Goal: Check status: Check status

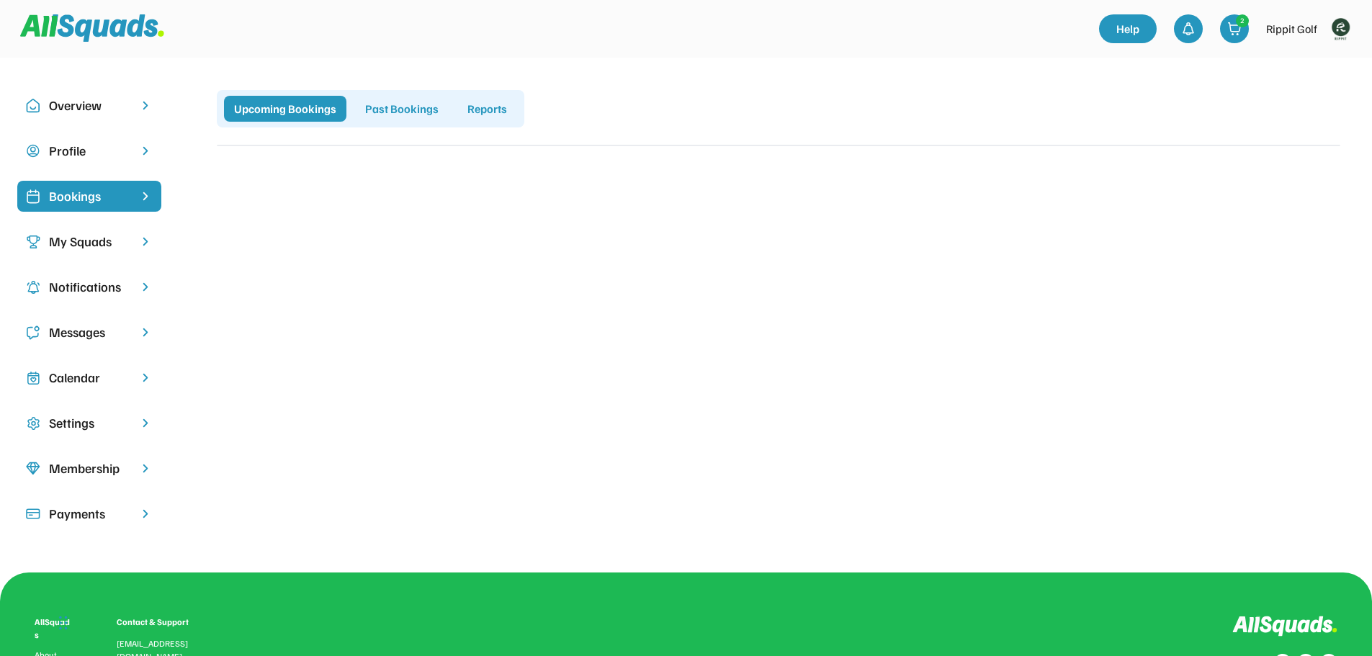
click at [1342, 30] on img at bounding box center [1340, 28] width 29 height 29
click at [1318, 58] on link "Profile" at bounding box center [1320, 63] width 85 height 29
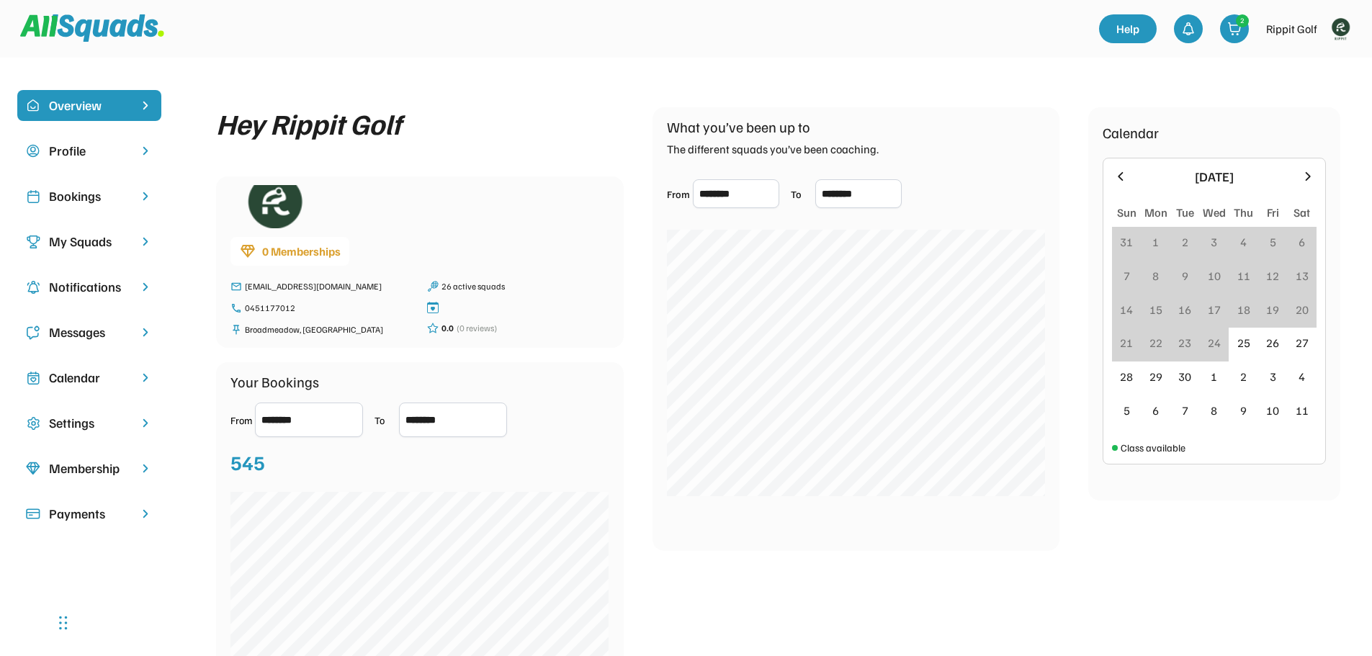
click at [92, 195] on div "Bookings" at bounding box center [89, 196] width 81 height 19
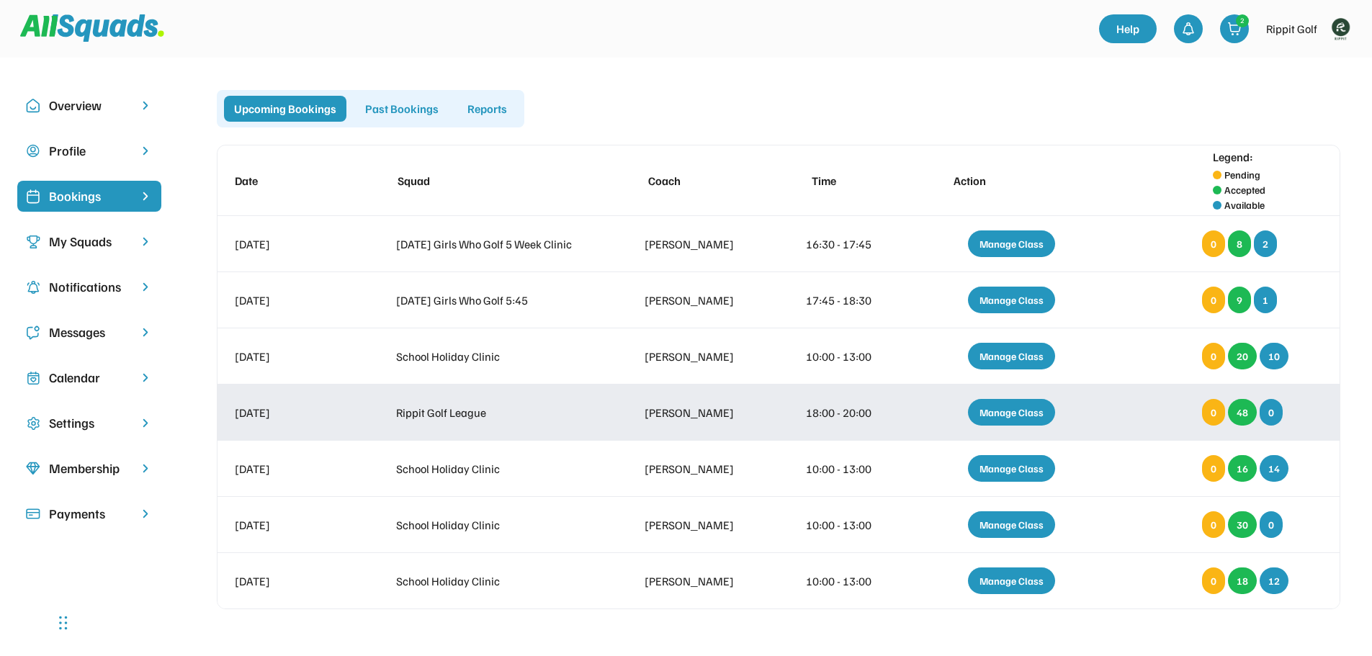
click at [1031, 410] on div "Manage Class" at bounding box center [1011, 412] width 87 height 27
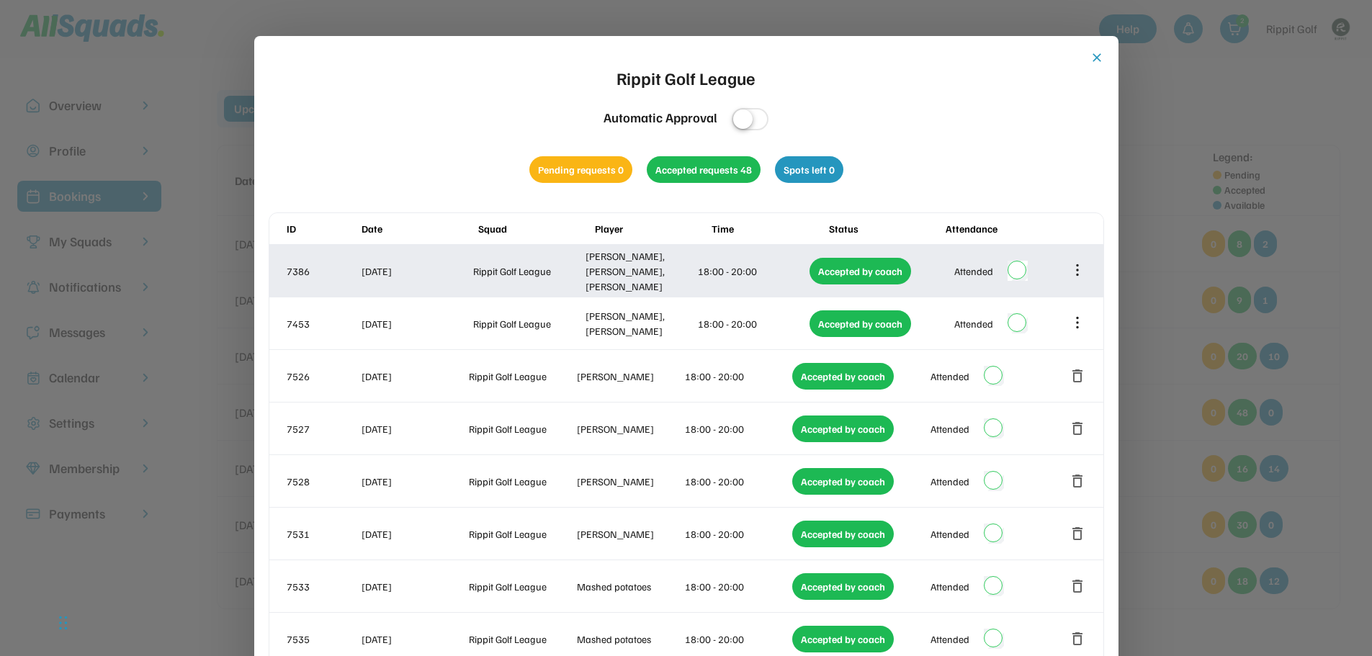
click at [1075, 270] on icon at bounding box center [1078, 270] width 16 height 16
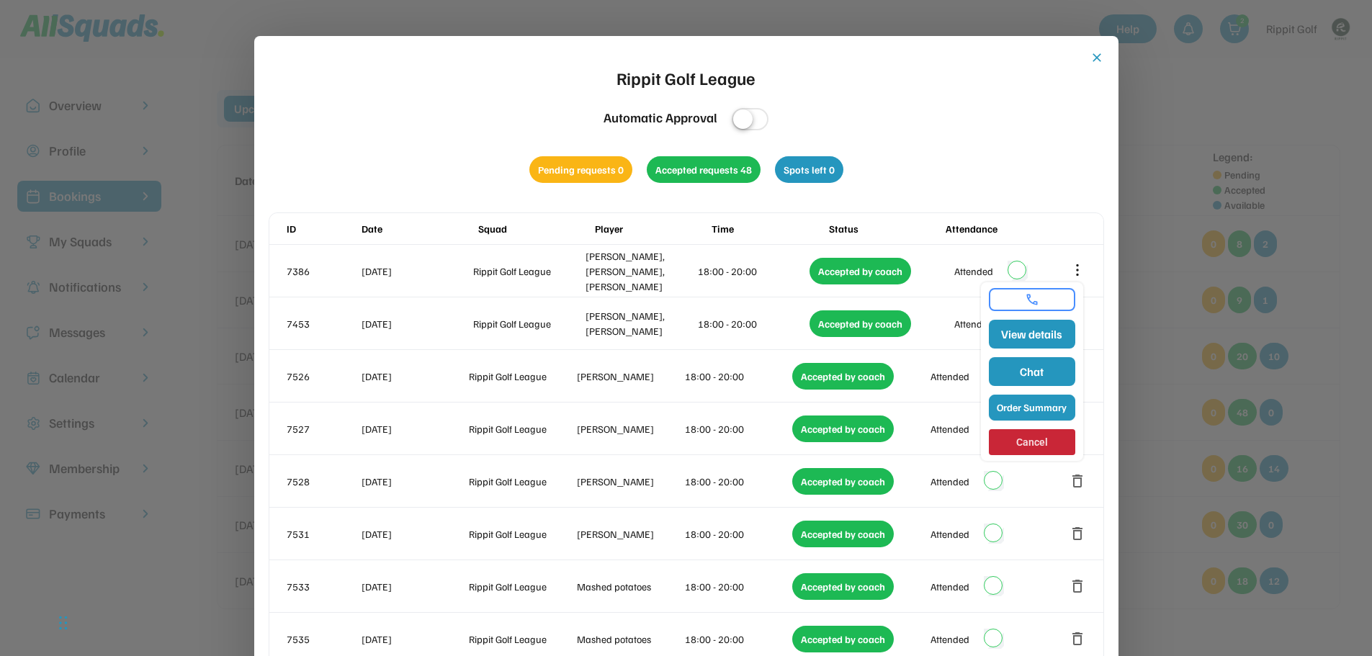
click at [1023, 404] on button "Order Summary" at bounding box center [1032, 408] width 86 height 26
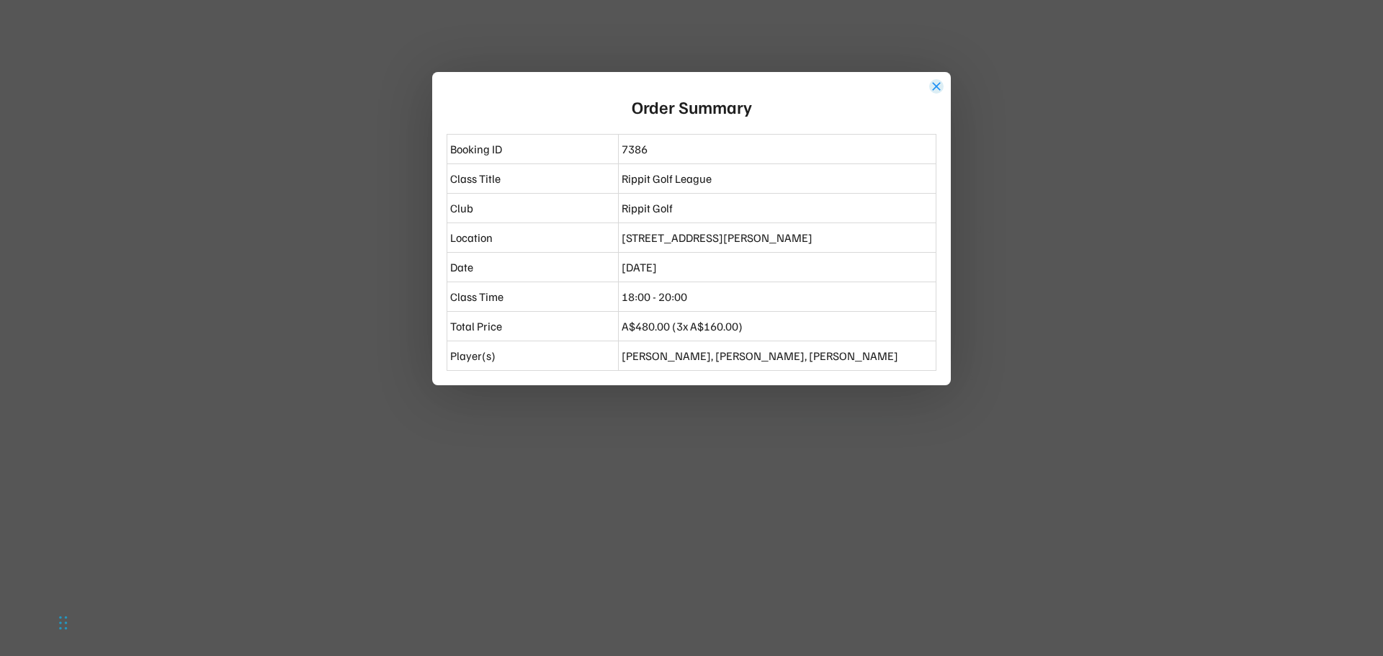
click at [938, 82] on button "close" at bounding box center [936, 86] width 14 height 14
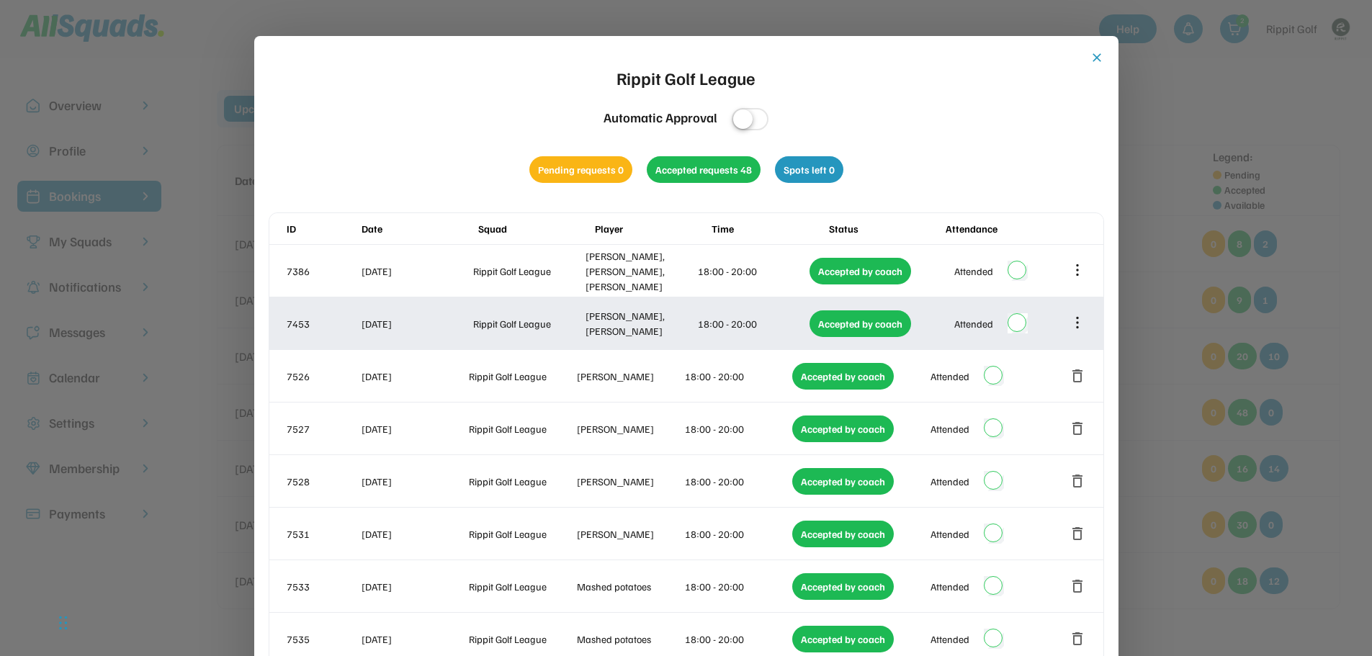
click at [1078, 319] on icon at bounding box center [1078, 322] width 0 height 9
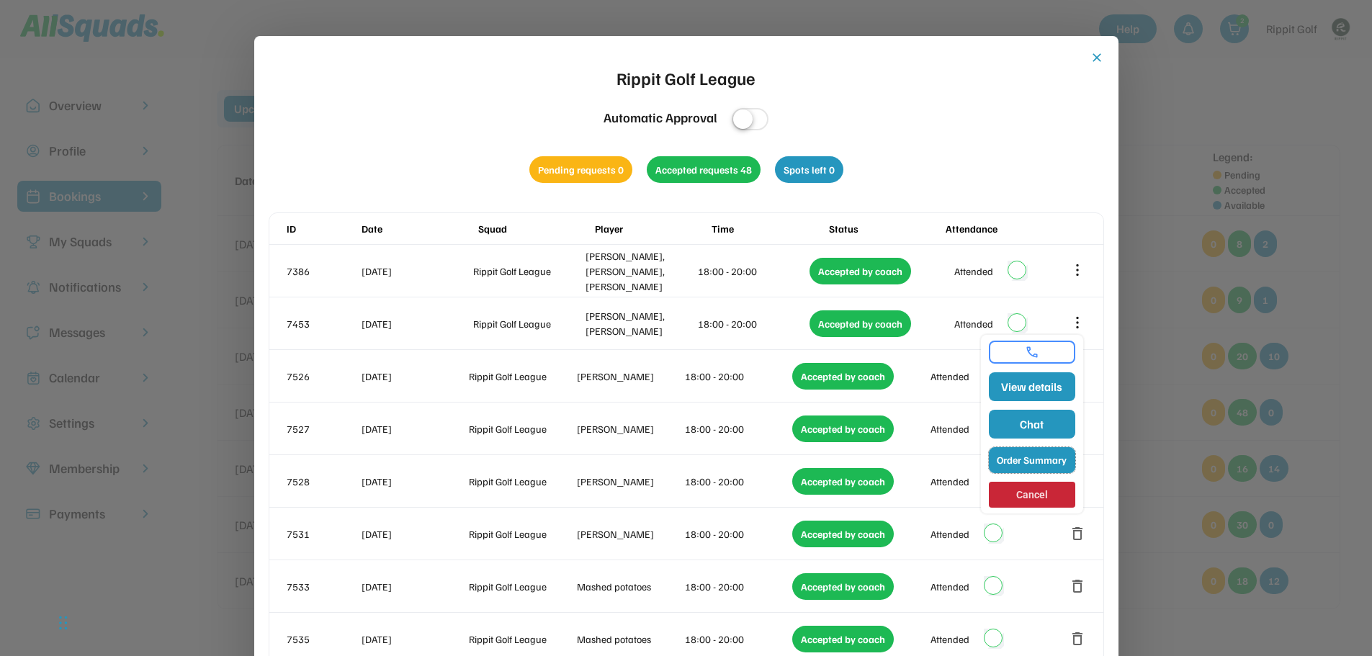
click at [1036, 460] on button "Order Summary" at bounding box center [1032, 460] width 86 height 26
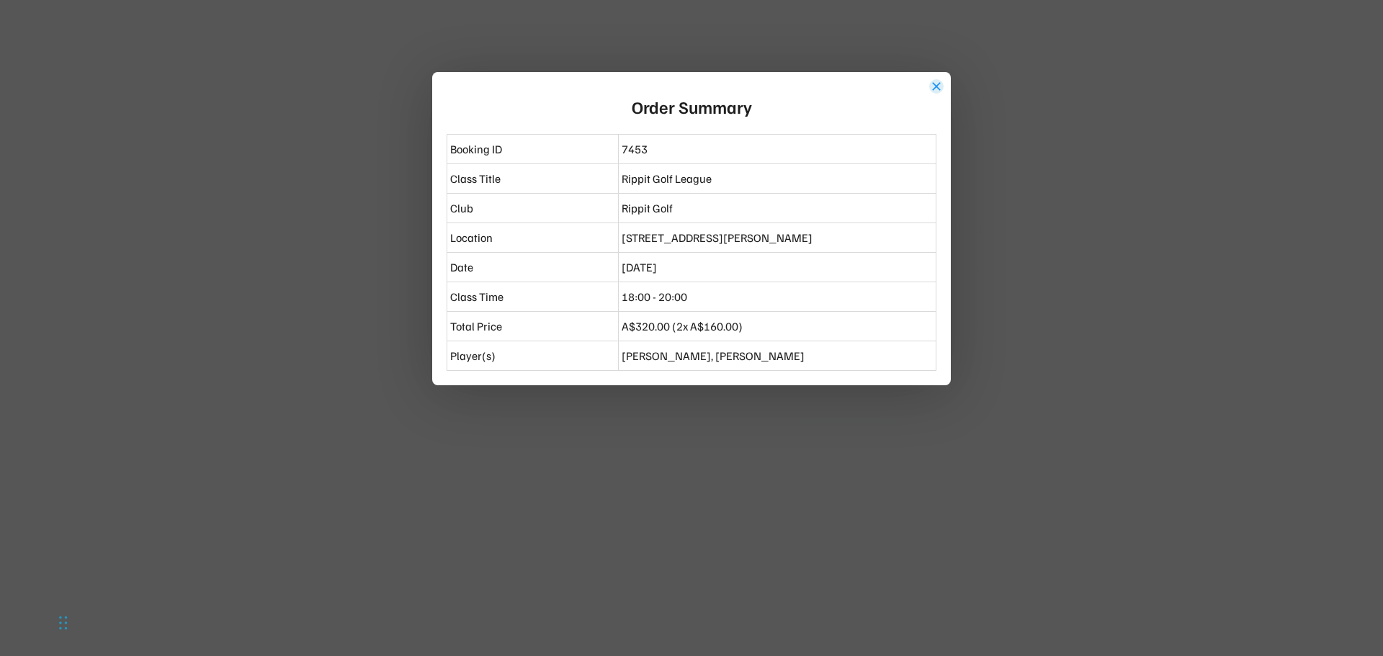
click at [938, 83] on button "close" at bounding box center [936, 86] width 14 height 14
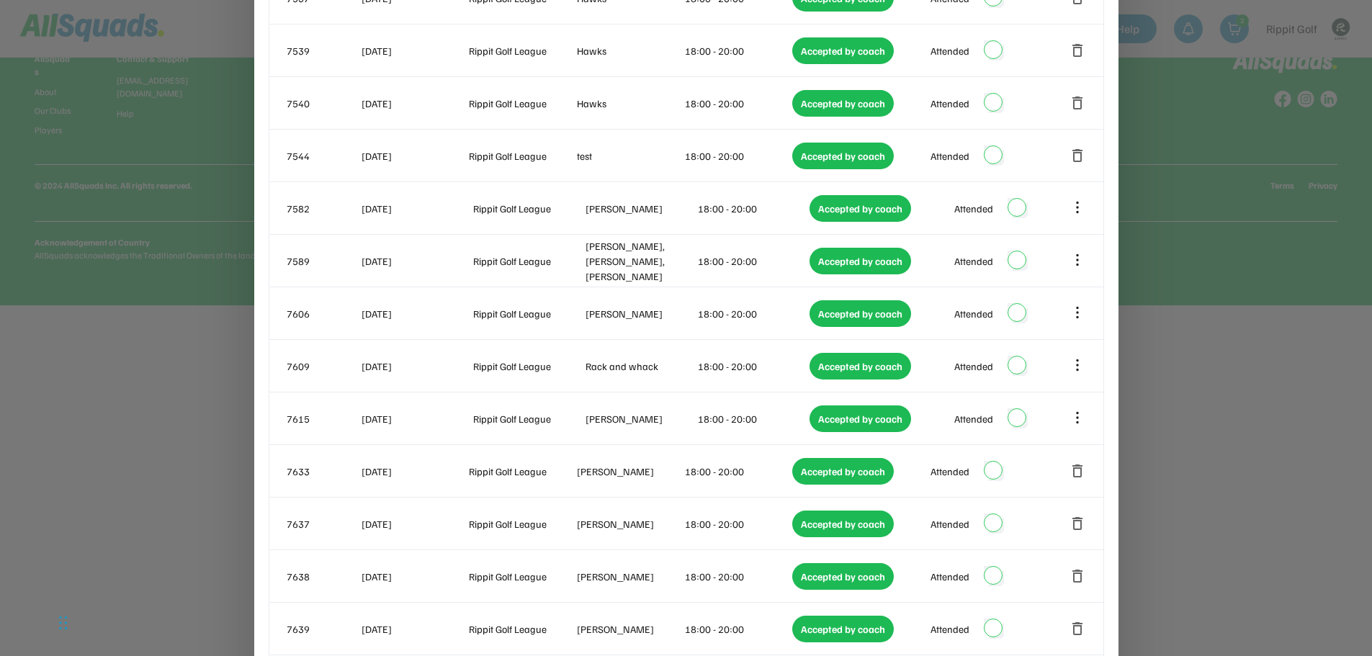
scroll to position [720, 0]
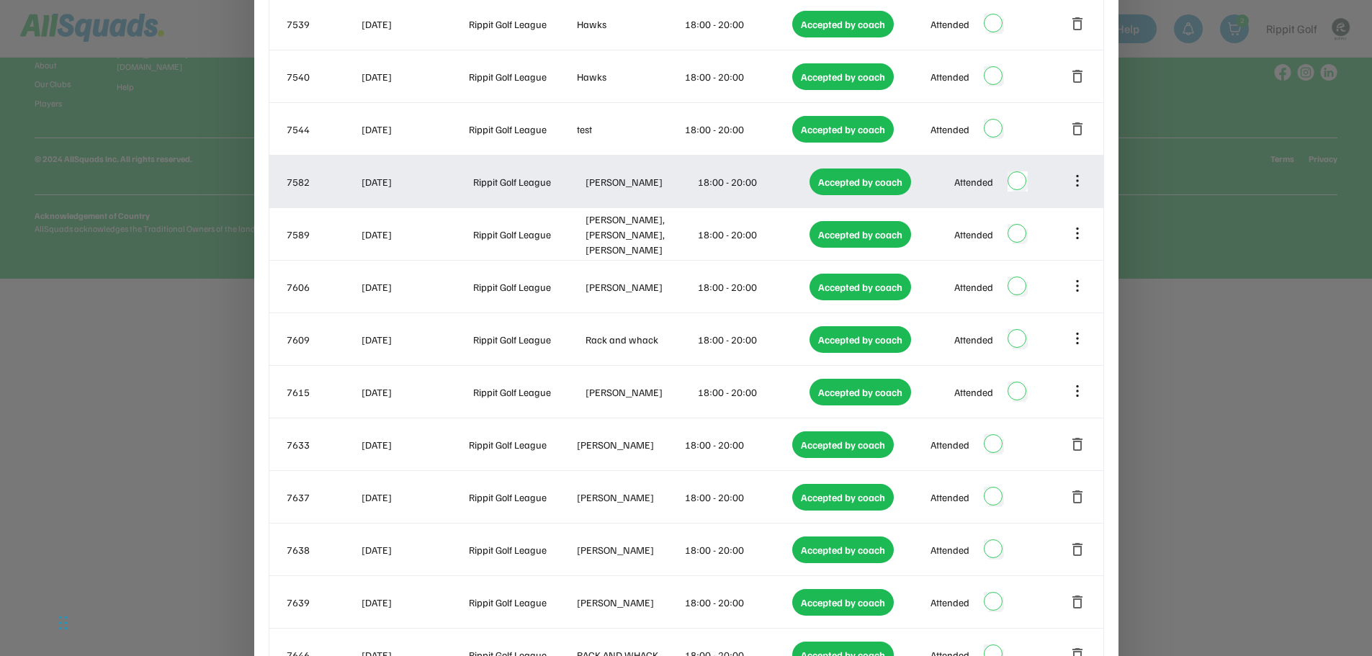
click at [1080, 182] on icon at bounding box center [1078, 181] width 16 height 16
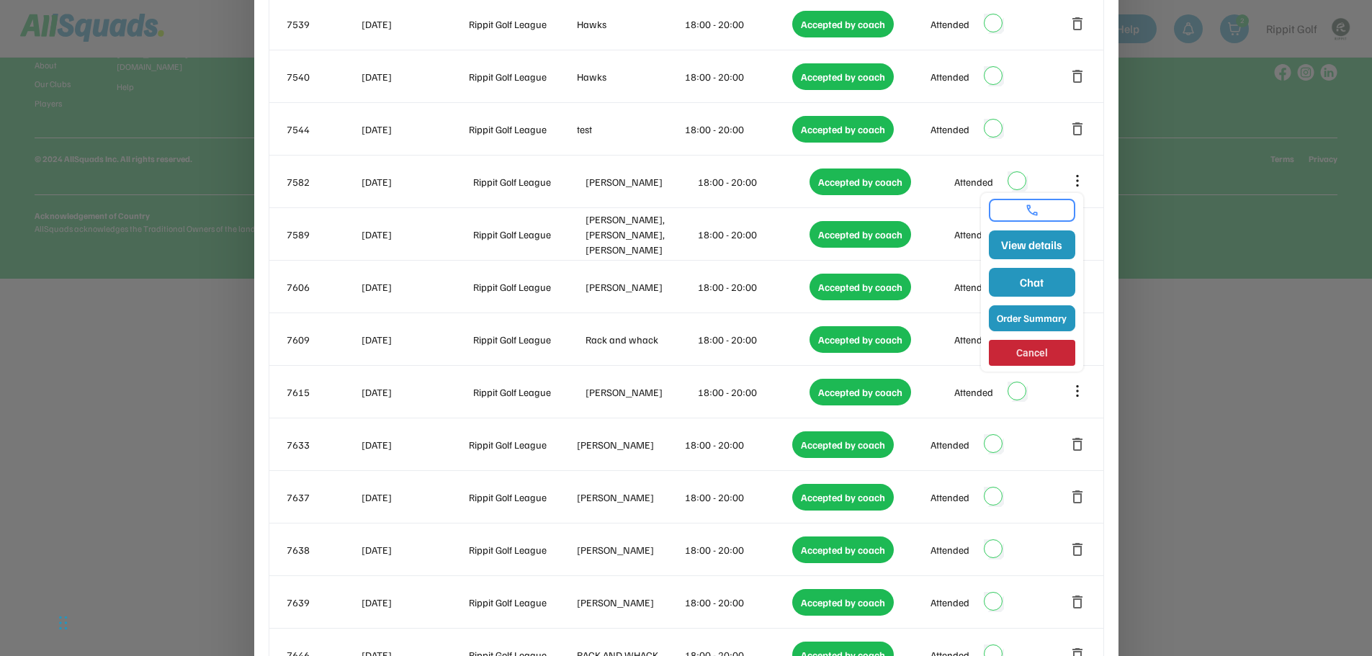
click at [1040, 315] on button "Order Summary" at bounding box center [1032, 318] width 86 height 26
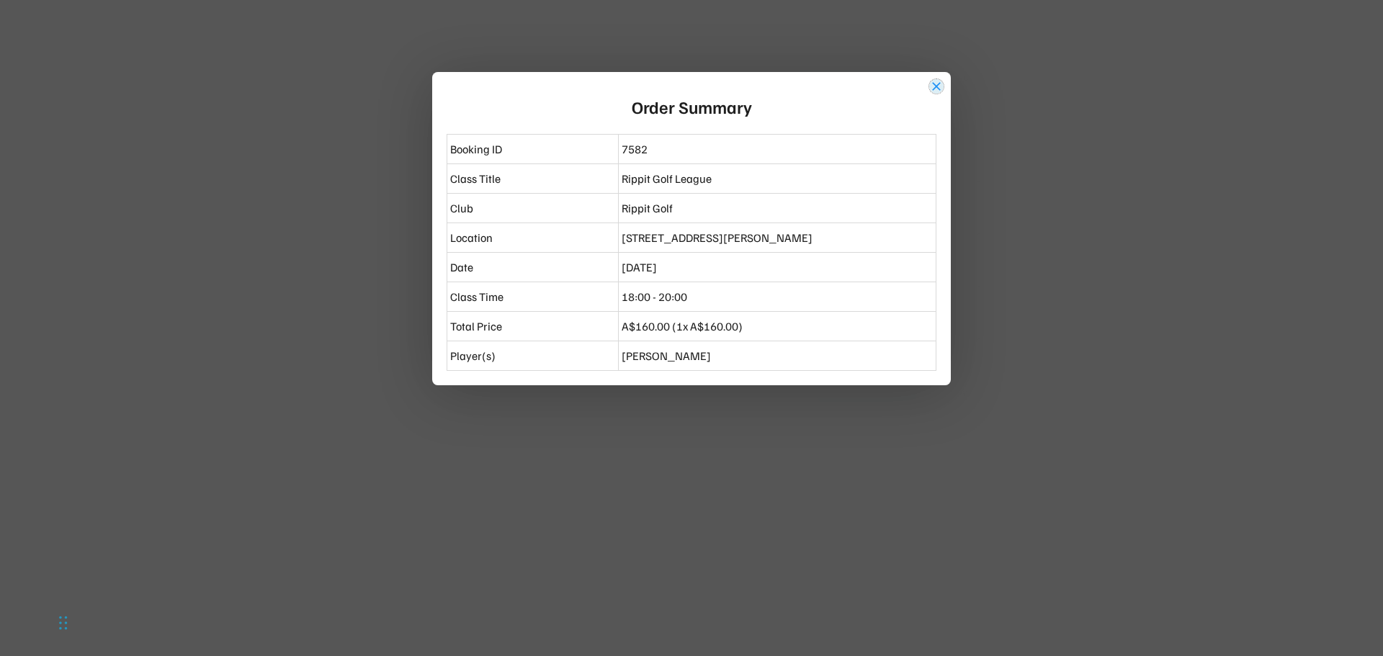
click at [940, 81] on button "close" at bounding box center [936, 86] width 14 height 14
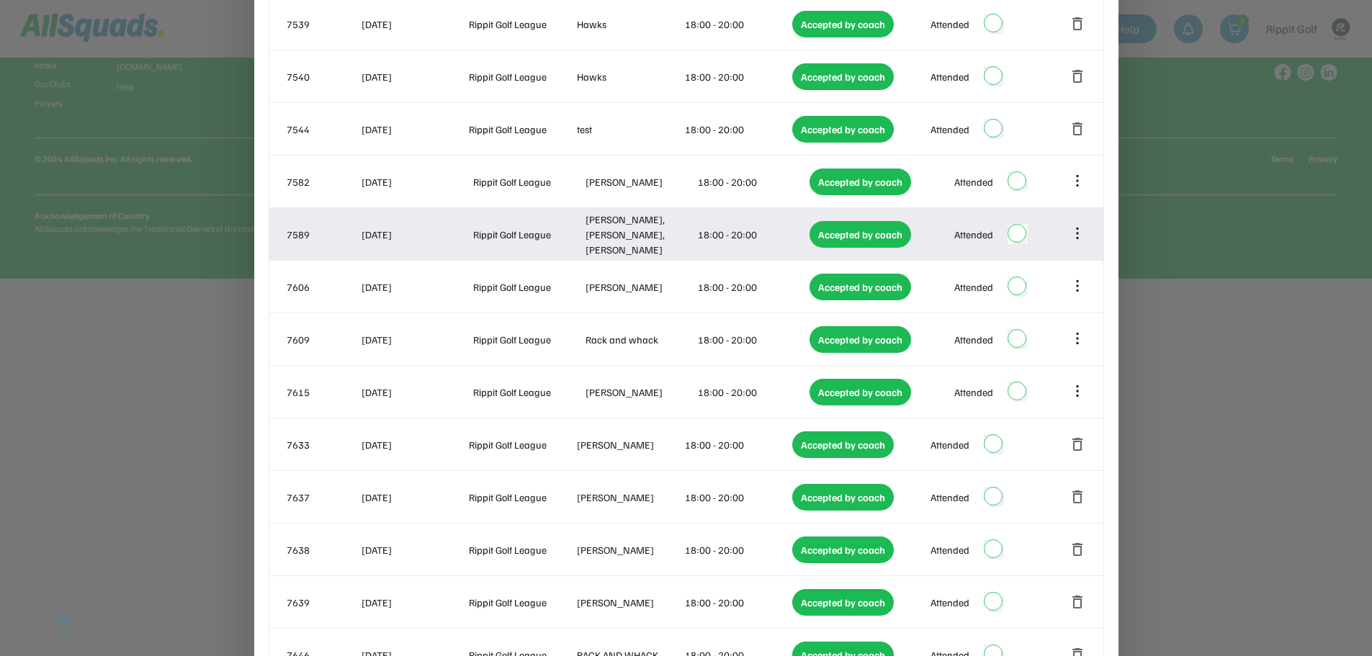
click at [1076, 234] on icon at bounding box center [1078, 233] width 16 height 16
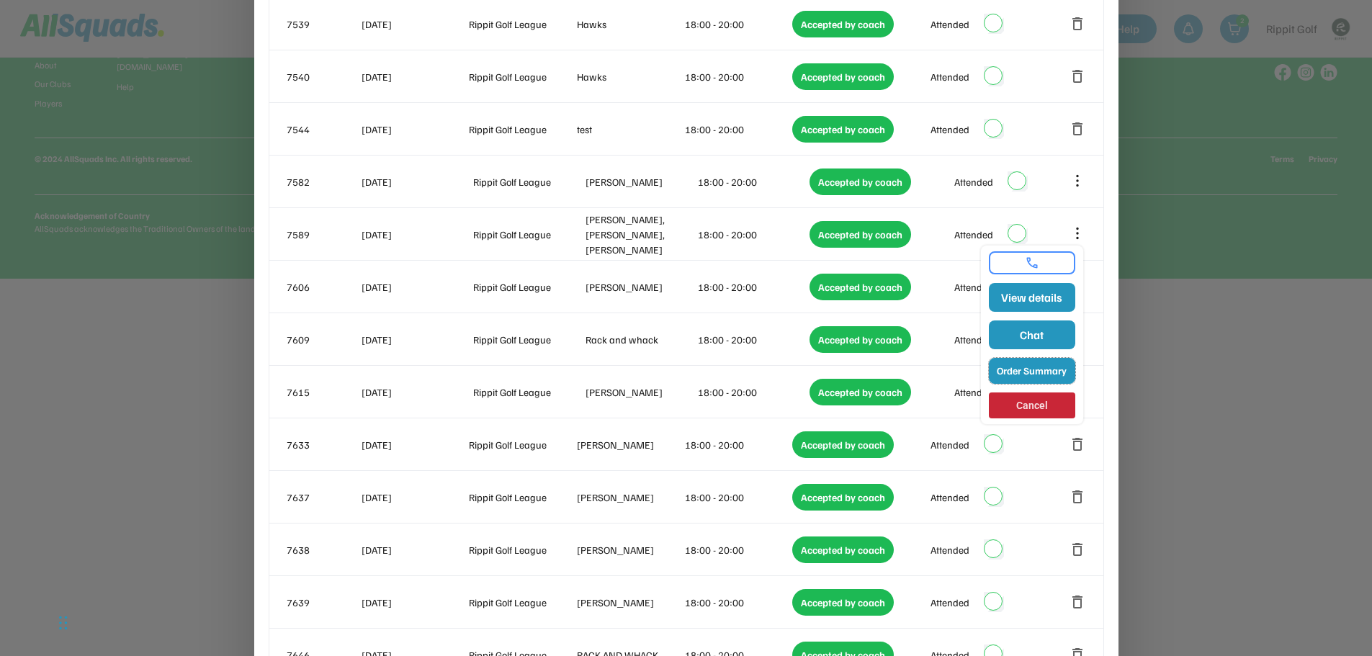
click at [1038, 372] on button "Order Summary" at bounding box center [1032, 371] width 86 height 26
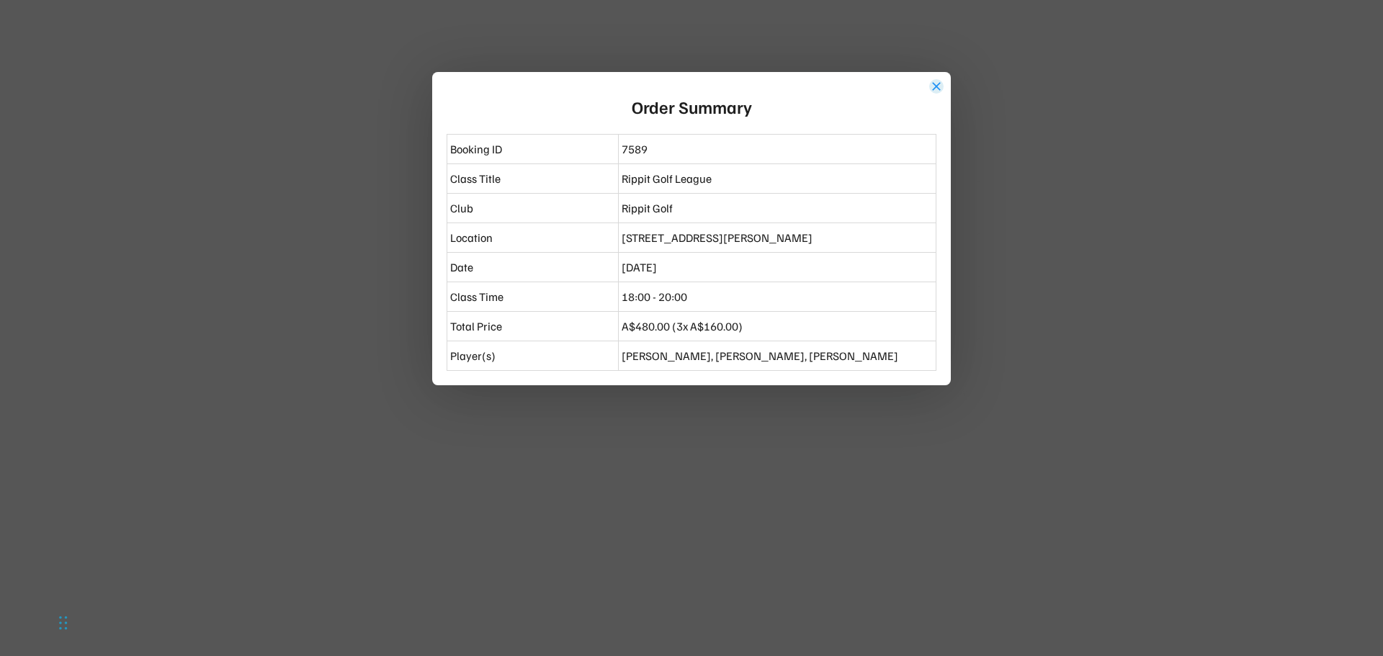
click at [933, 86] on button "close" at bounding box center [936, 86] width 14 height 14
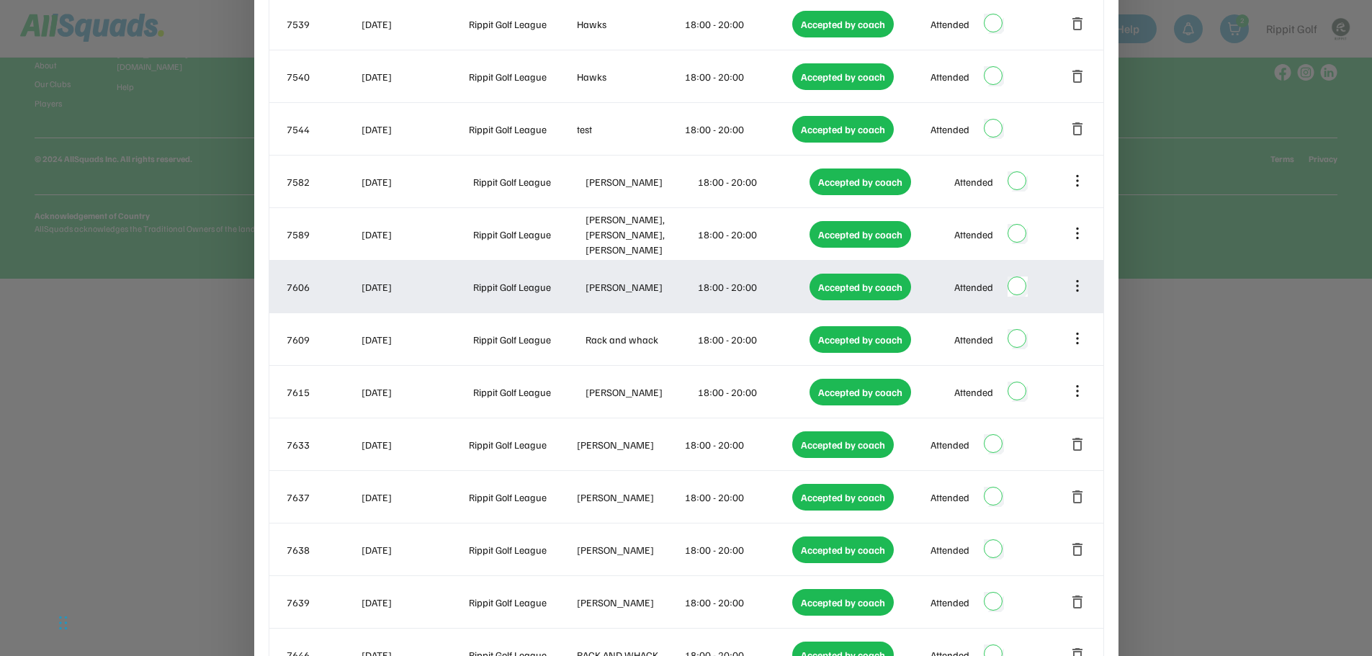
click at [1076, 287] on icon at bounding box center [1078, 286] width 16 height 16
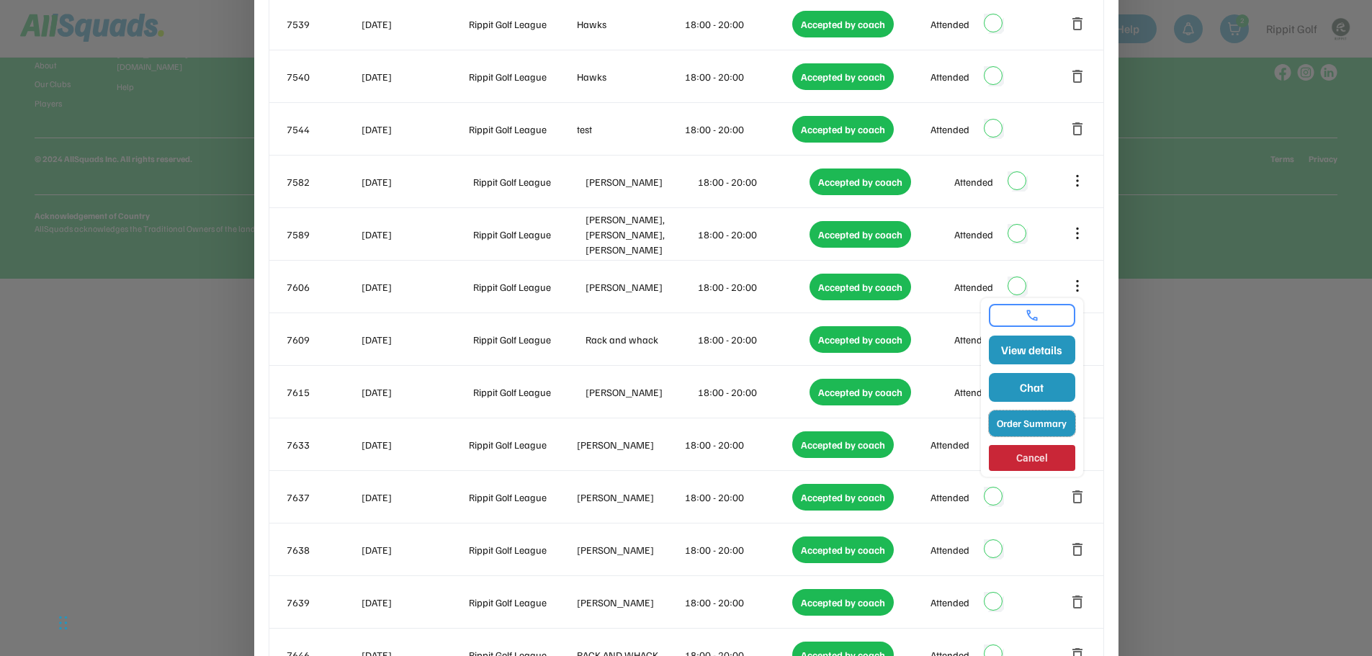
click at [1032, 421] on button "Order Summary" at bounding box center [1032, 424] width 86 height 26
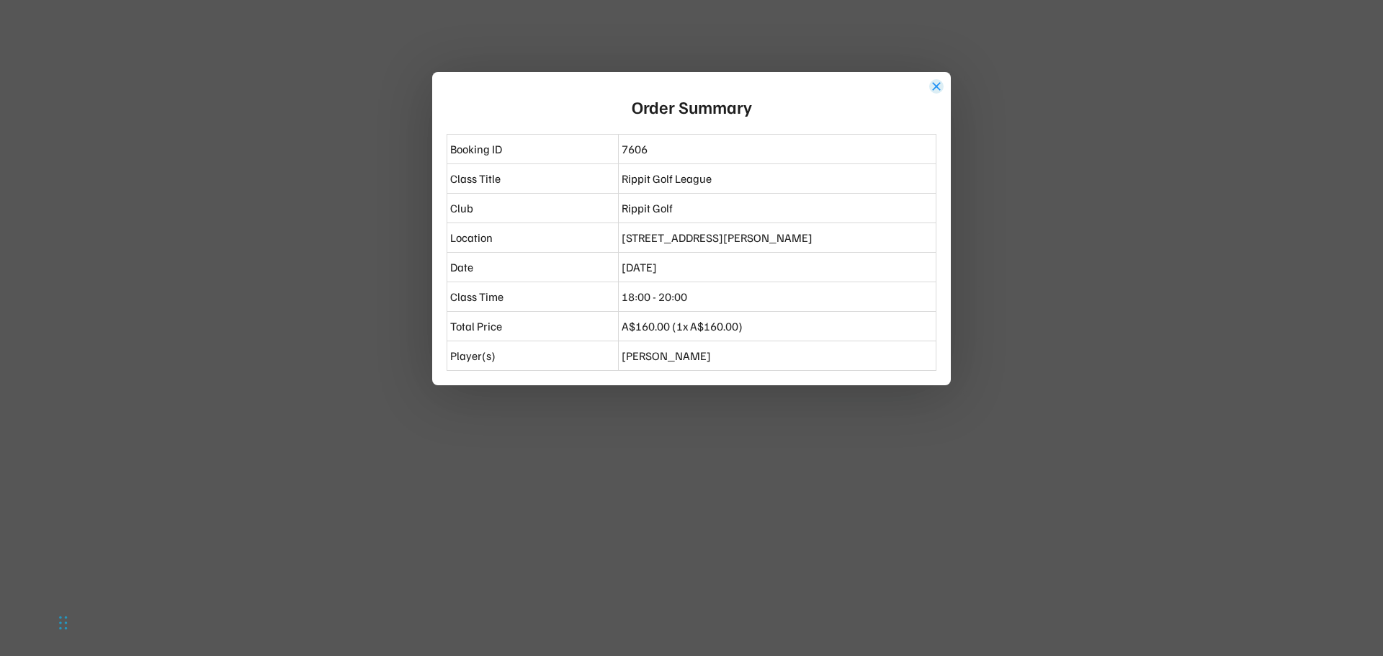
click at [931, 84] on button "close" at bounding box center [936, 86] width 14 height 14
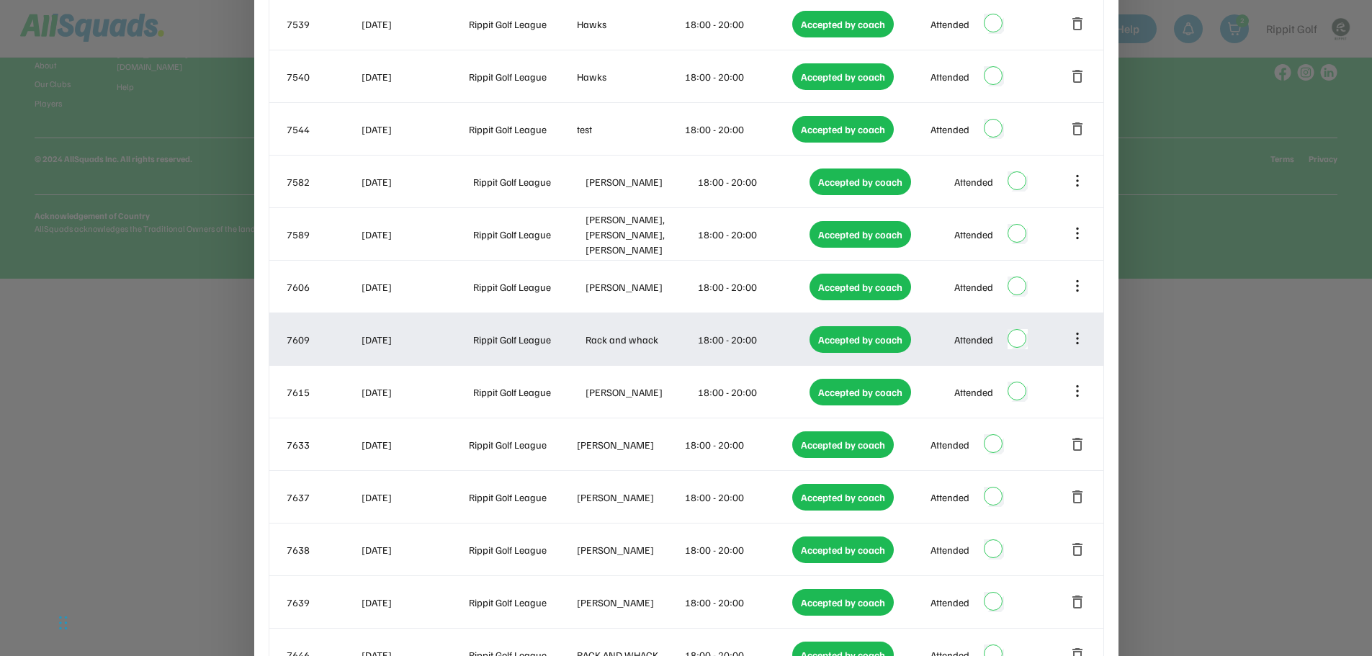
click at [1078, 343] on icon at bounding box center [1078, 338] width 0 height 9
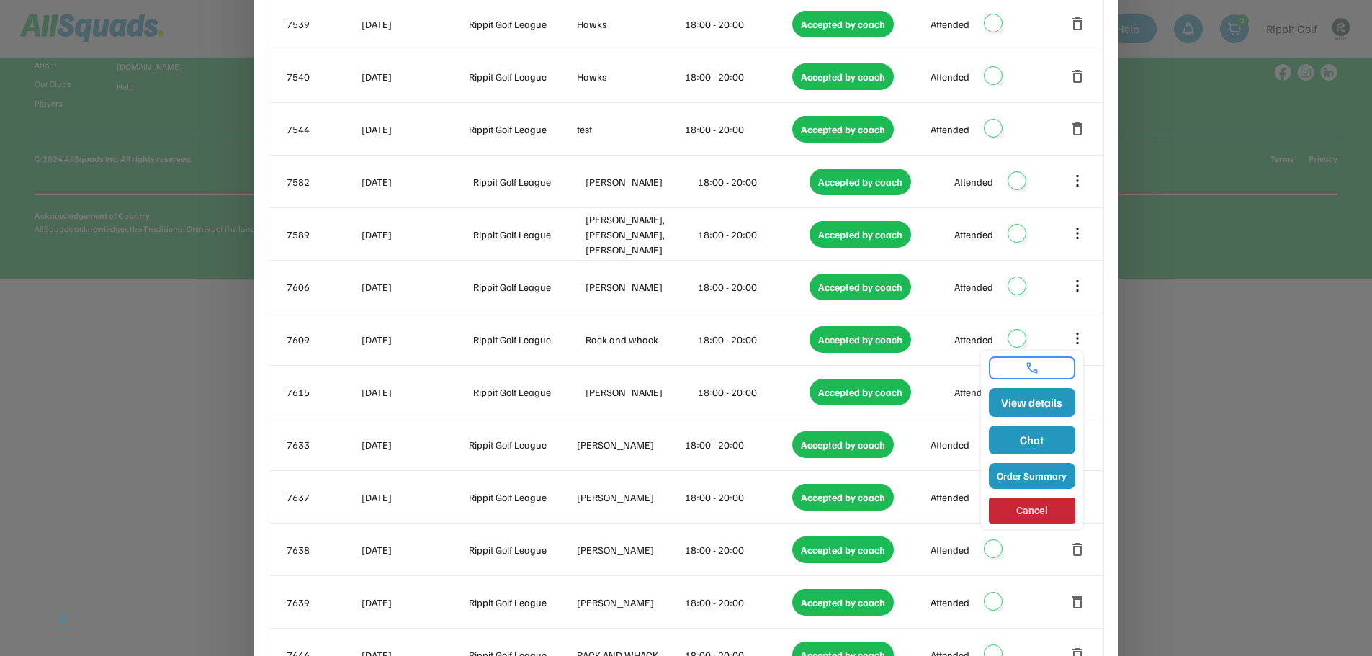
click at [1032, 482] on button "Order Summary" at bounding box center [1032, 476] width 86 height 26
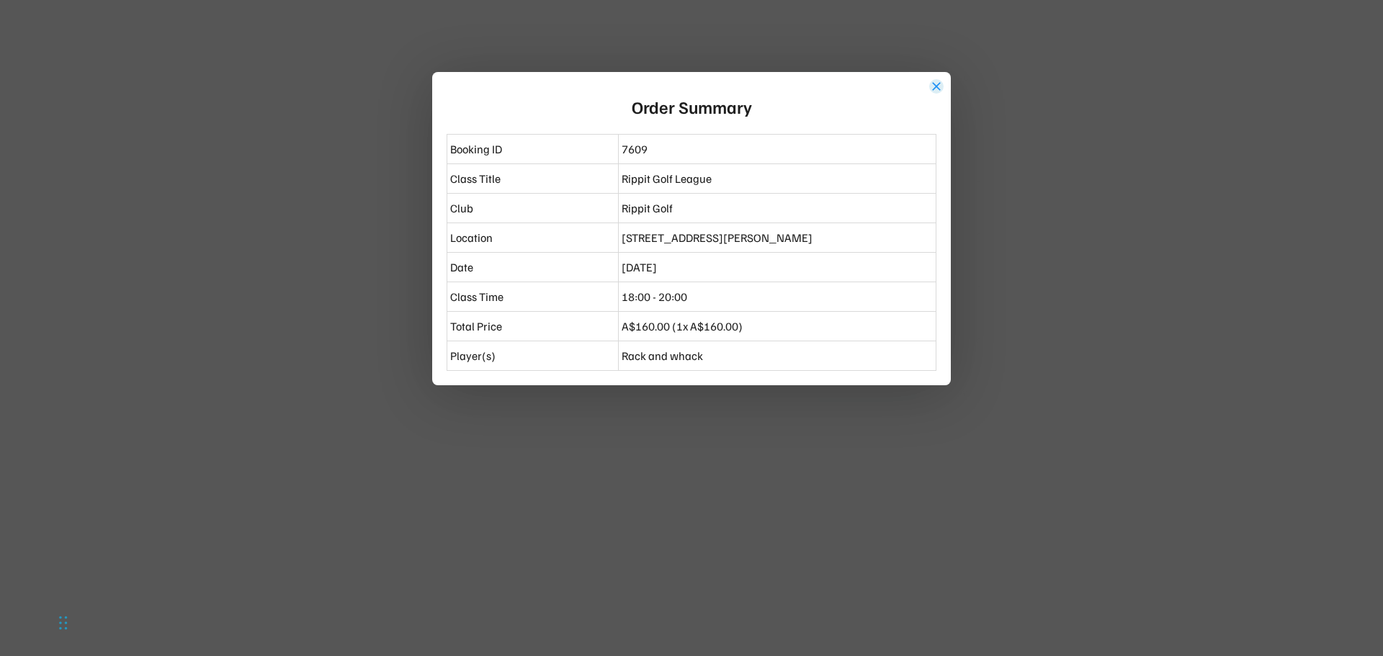
click at [935, 86] on button "close" at bounding box center [936, 86] width 14 height 14
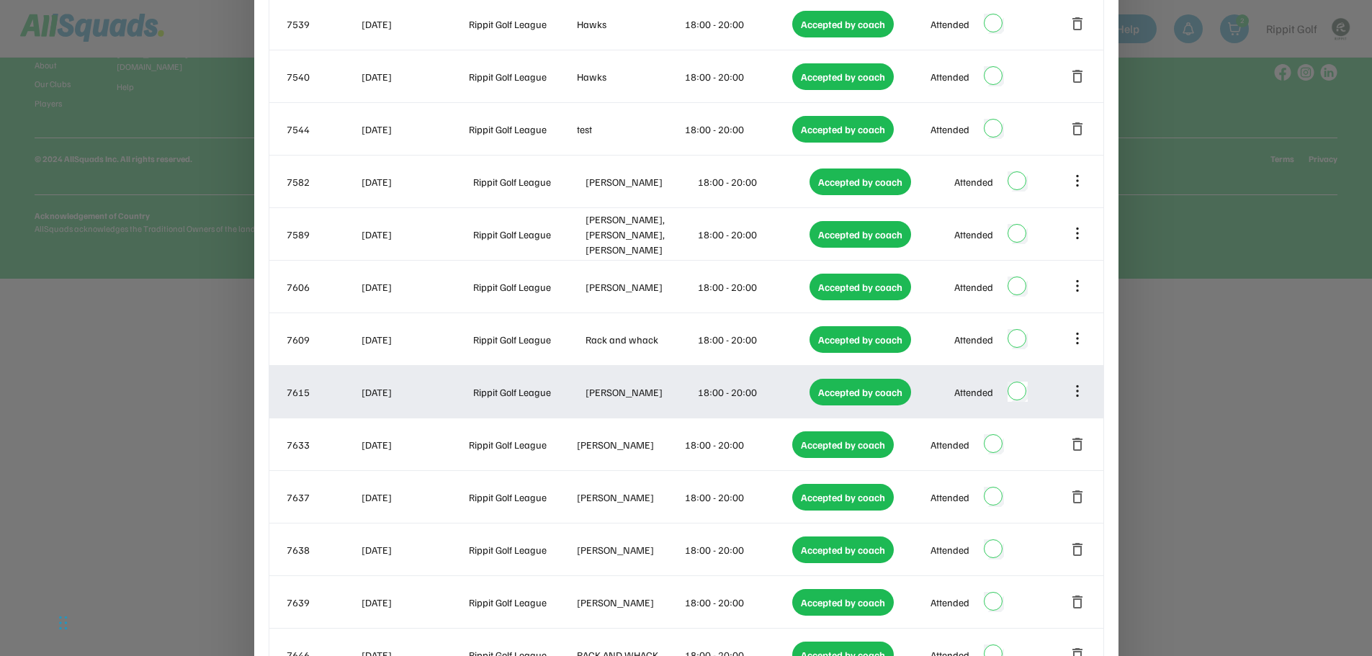
click at [1074, 390] on icon at bounding box center [1078, 391] width 16 height 16
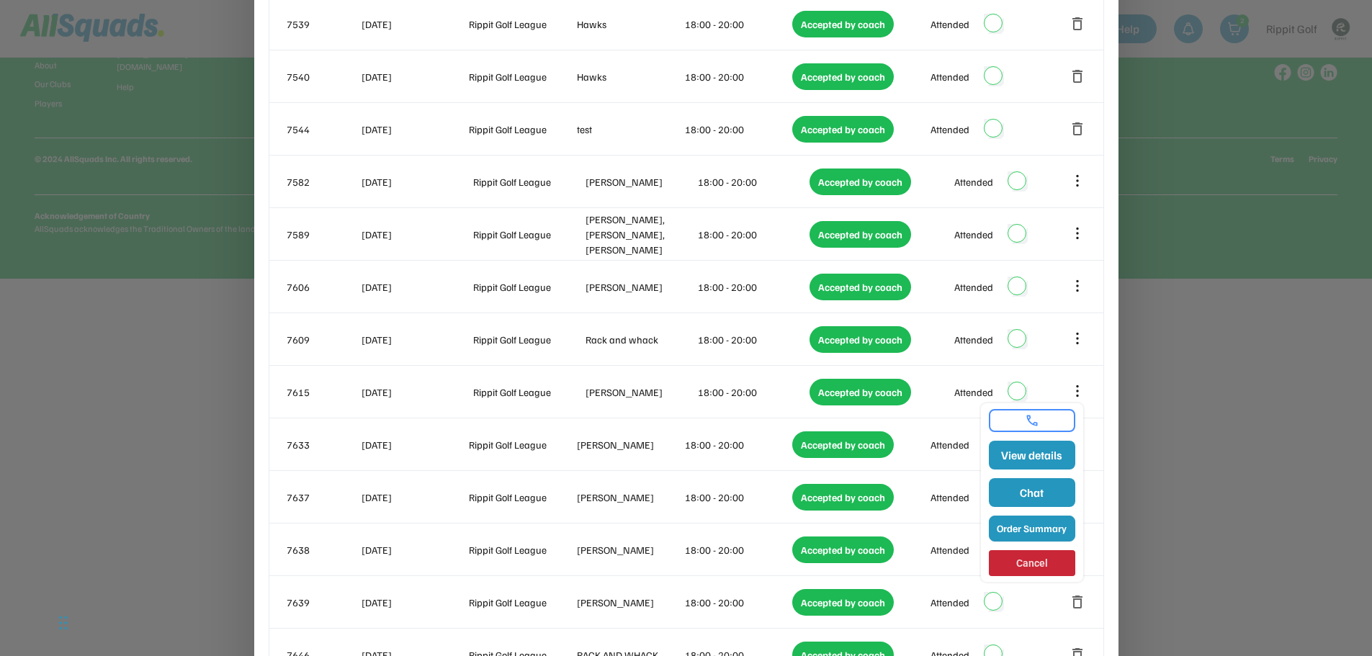
click at [1040, 528] on button "Order Summary" at bounding box center [1032, 529] width 86 height 26
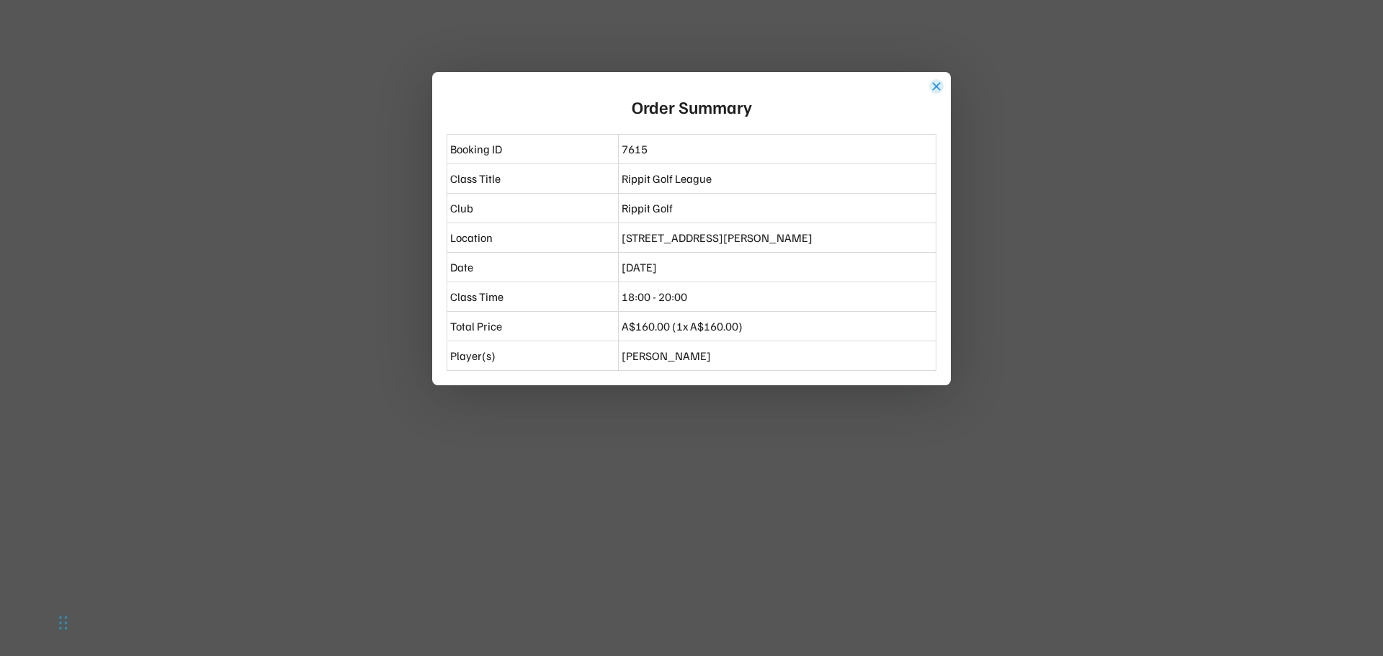
click at [935, 86] on button "close" at bounding box center [936, 86] width 14 height 14
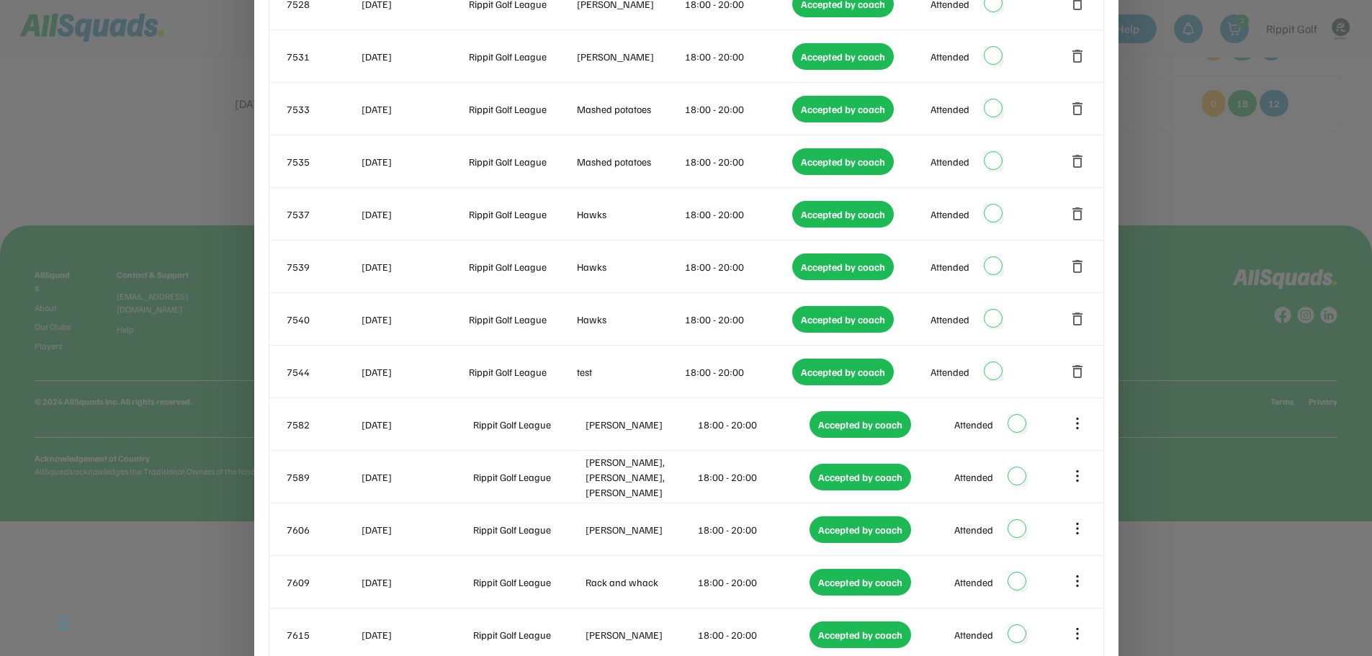
scroll to position [576, 0]
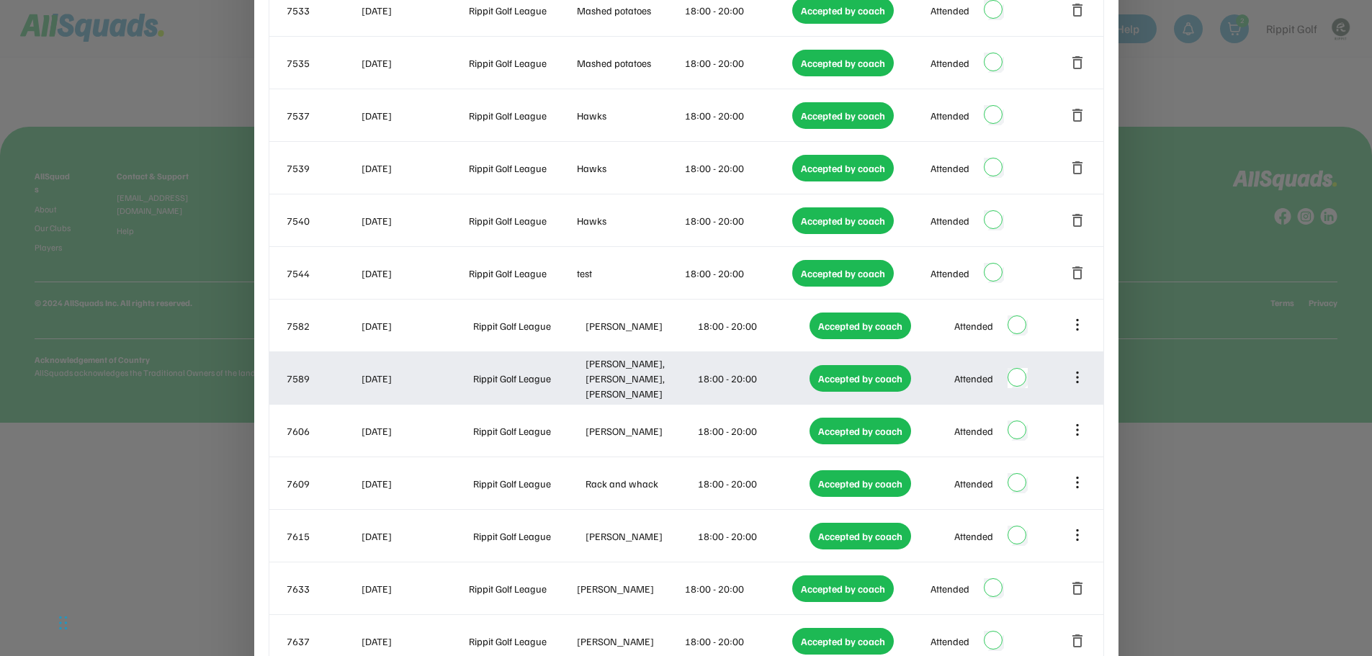
click at [1077, 376] on icon at bounding box center [1078, 377] width 16 height 16
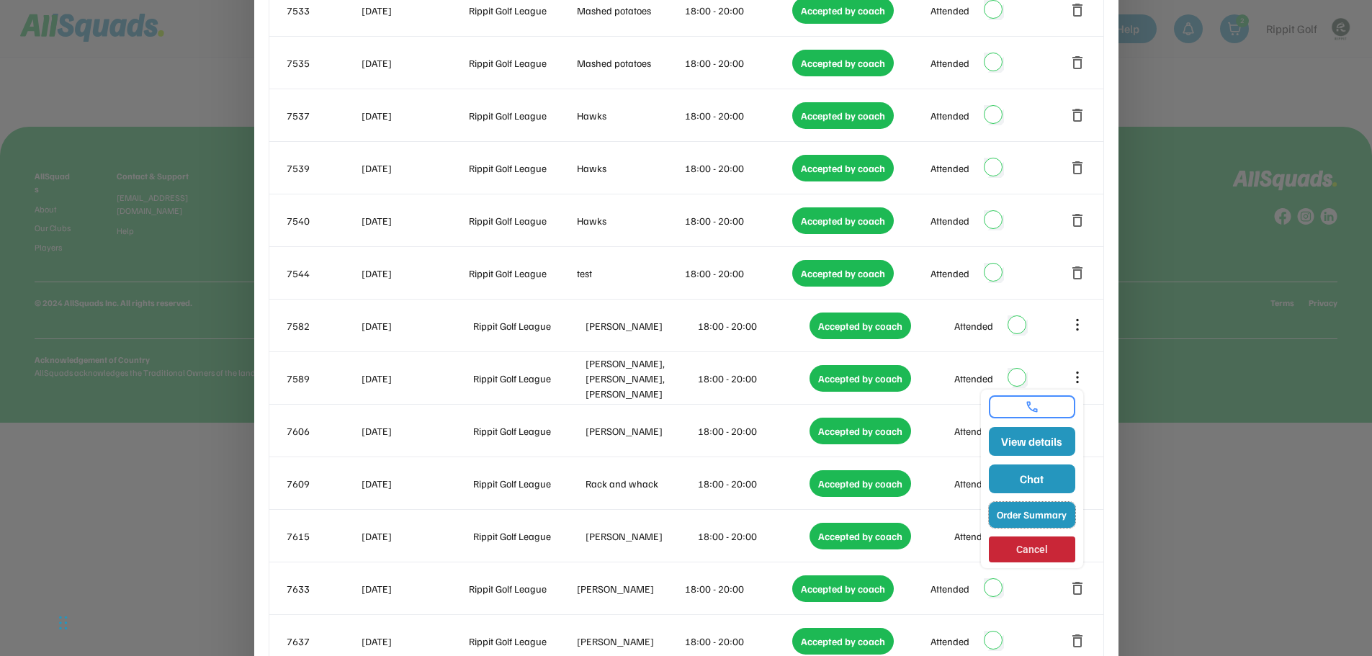
click at [1039, 516] on button "Order Summary" at bounding box center [1032, 515] width 86 height 26
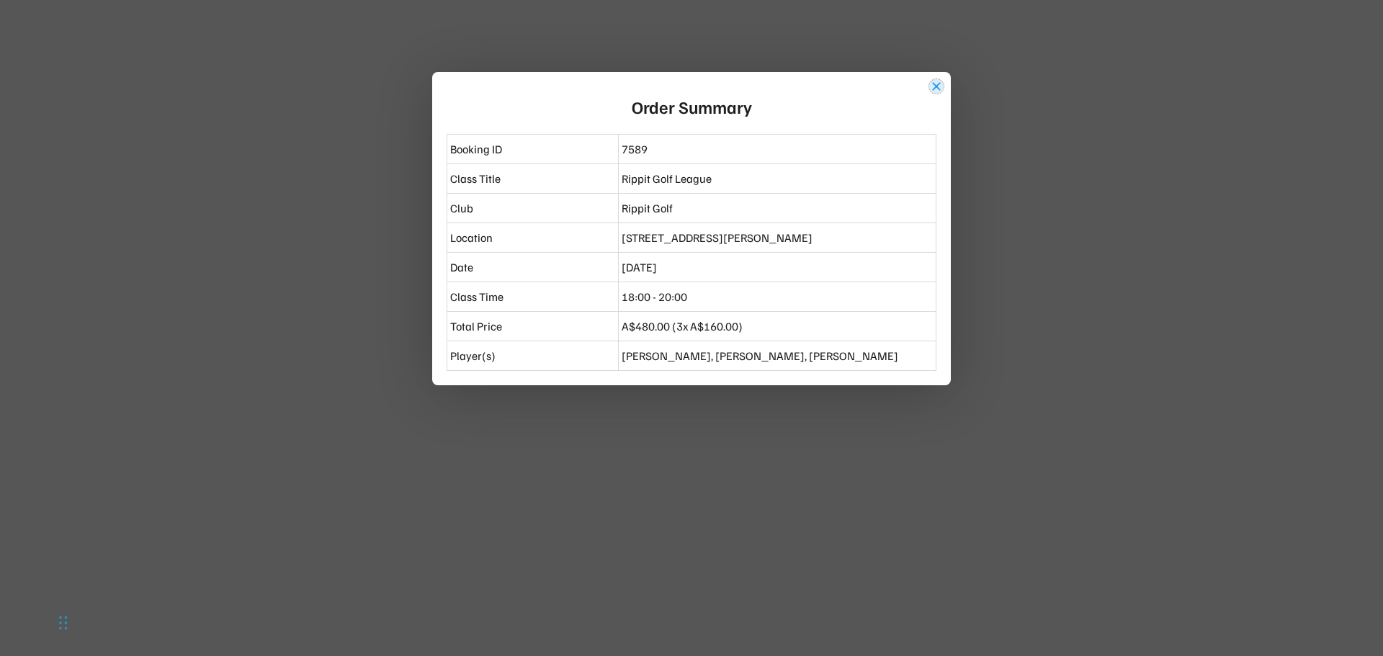
click at [936, 82] on button "close" at bounding box center [936, 86] width 14 height 14
